Goal: Navigation & Orientation: Find specific page/section

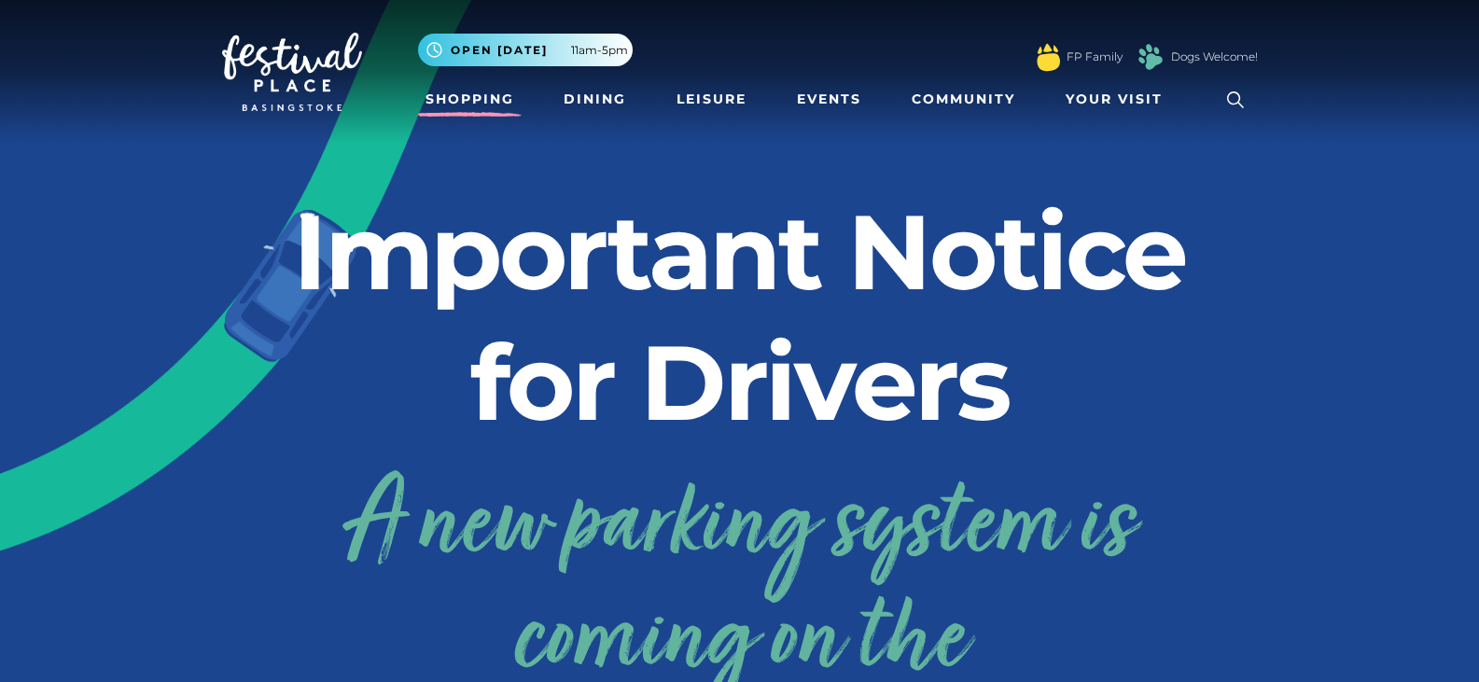
click at [481, 94] on link "Shopping" at bounding box center [470, 99] width 104 height 35
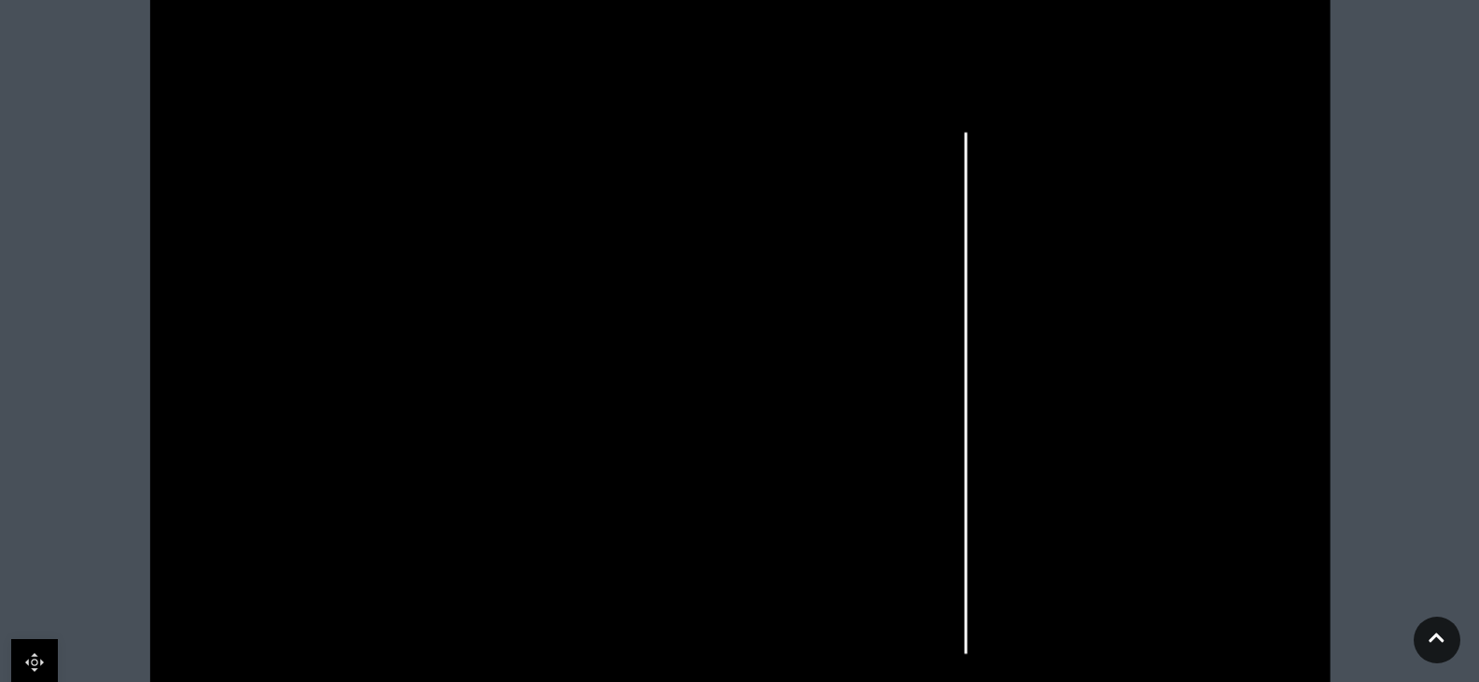
scroll to position [466, 0]
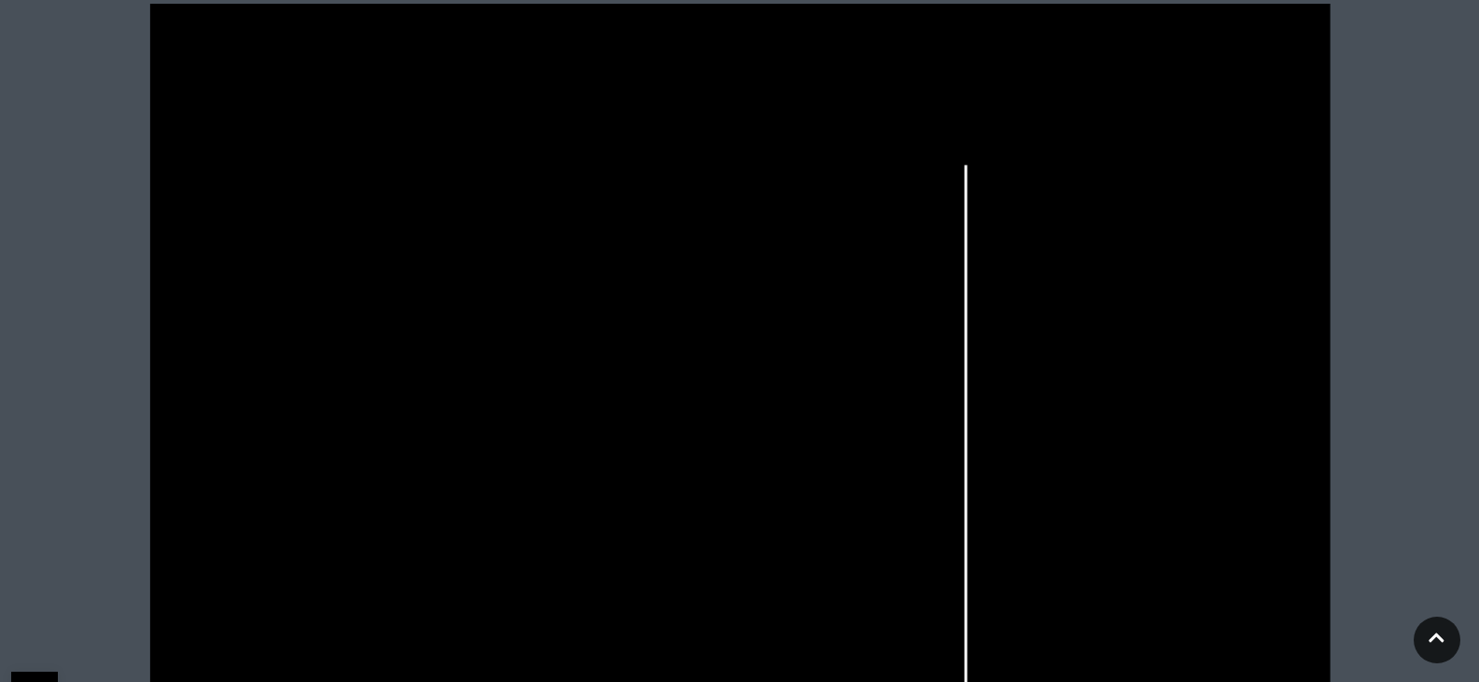
click at [1154, 410] on rect at bounding box center [1135, 408] width 47 height 13
click at [1154, 409] on rect at bounding box center [1135, 408] width 47 height 13
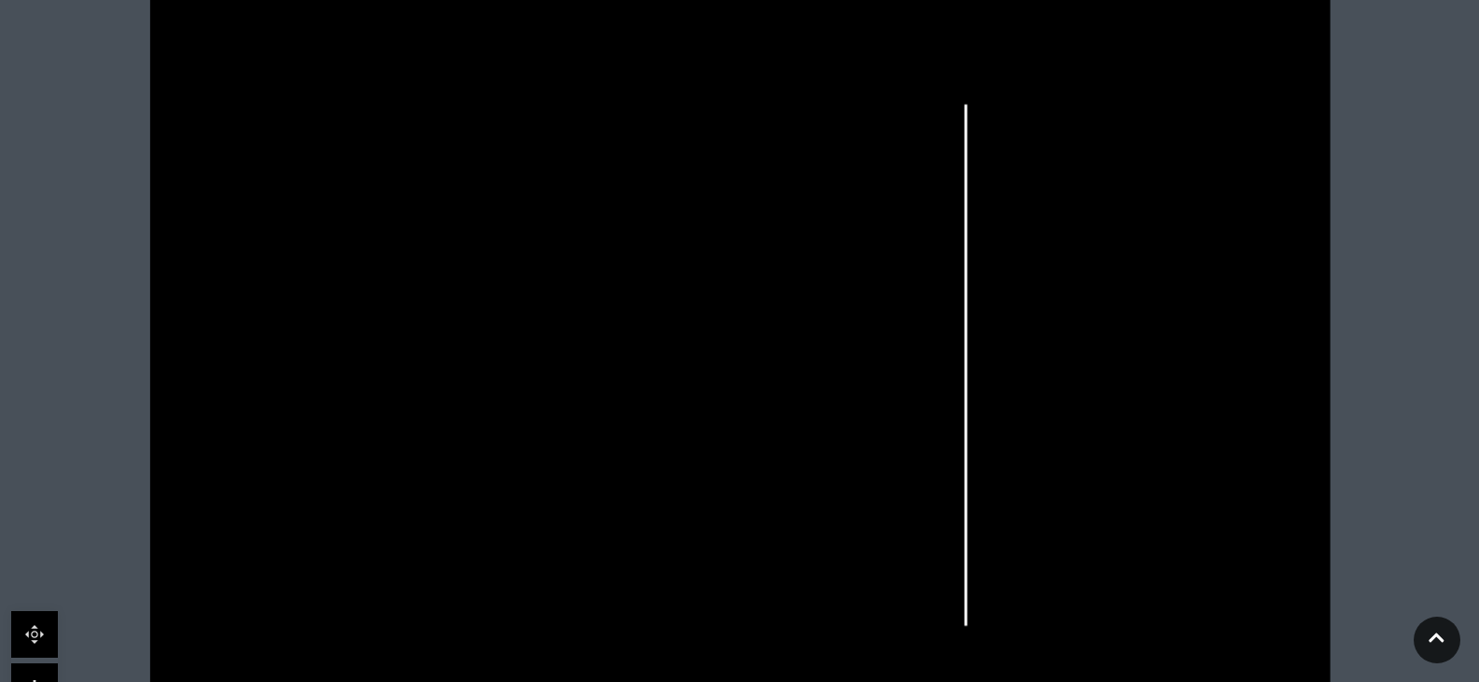
scroll to position [560, 0]
